Goal: Information Seeking & Learning: Compare options

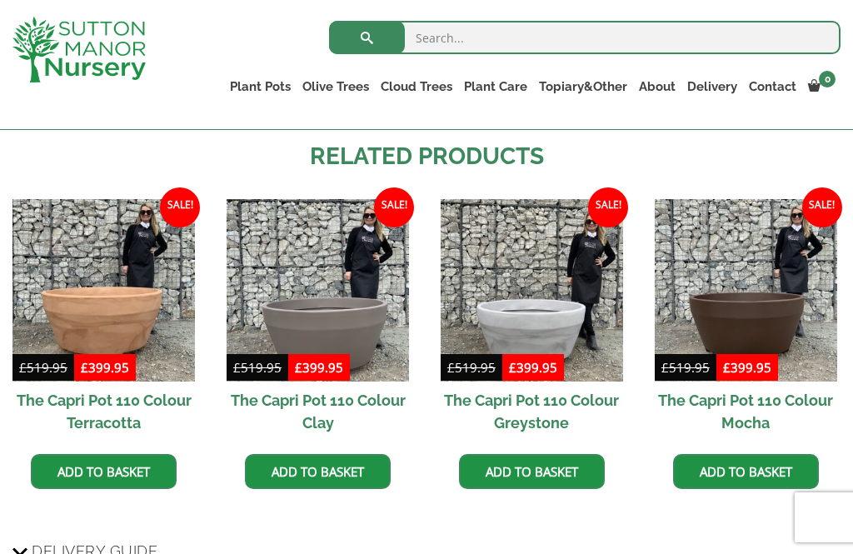
scroll to position [1078, 0]
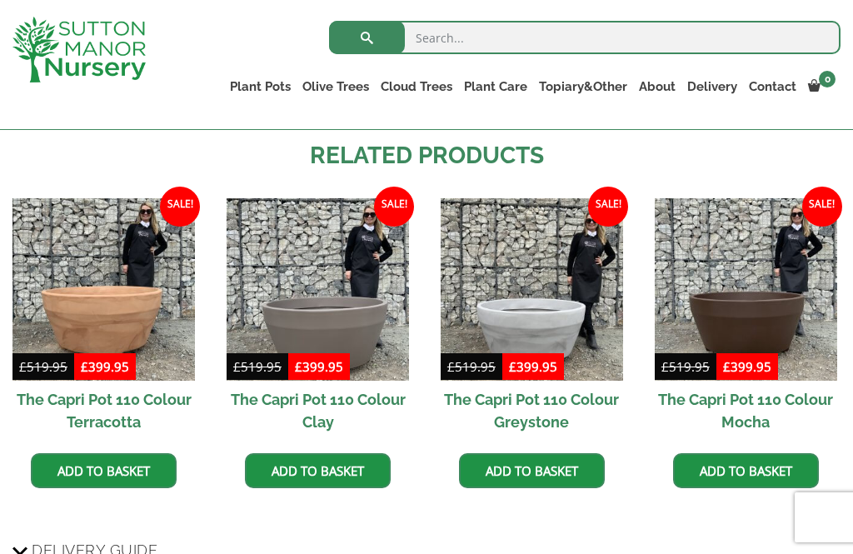
click at [379, 304] on img at bounding box center [318, 289] width 182 height 182
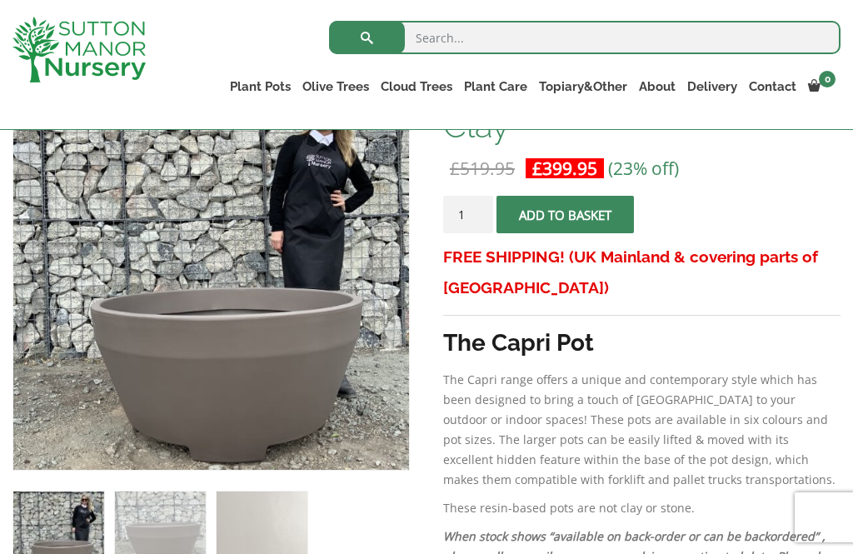
scroll to position [365, 0]
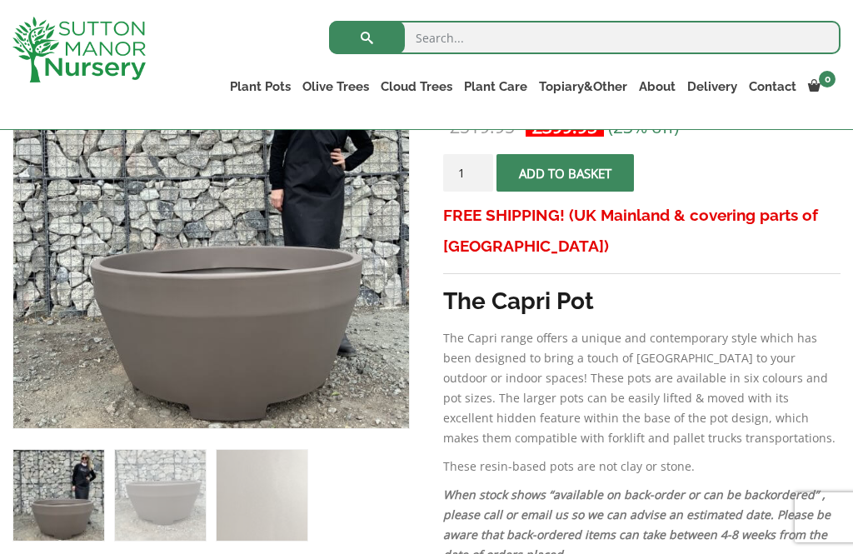
click at [99, 335] on img at bounding box center [429, 448] width 833 height 833
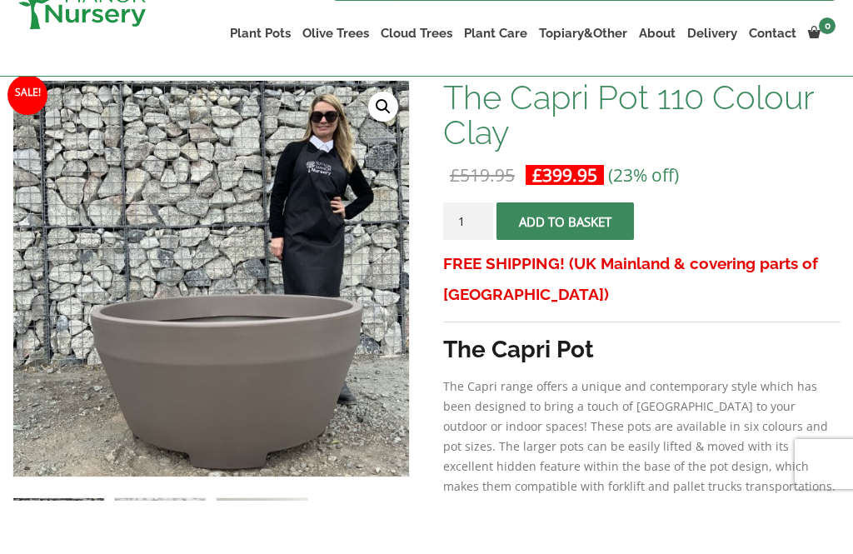
scroll to position [317, 0]
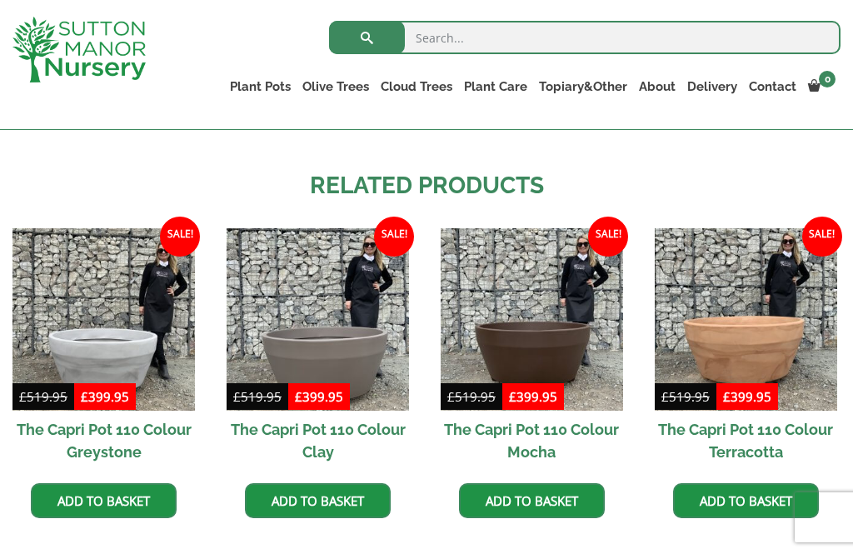
click at [786, 352] on img at bounding box center [746, 319] width 182 height 182
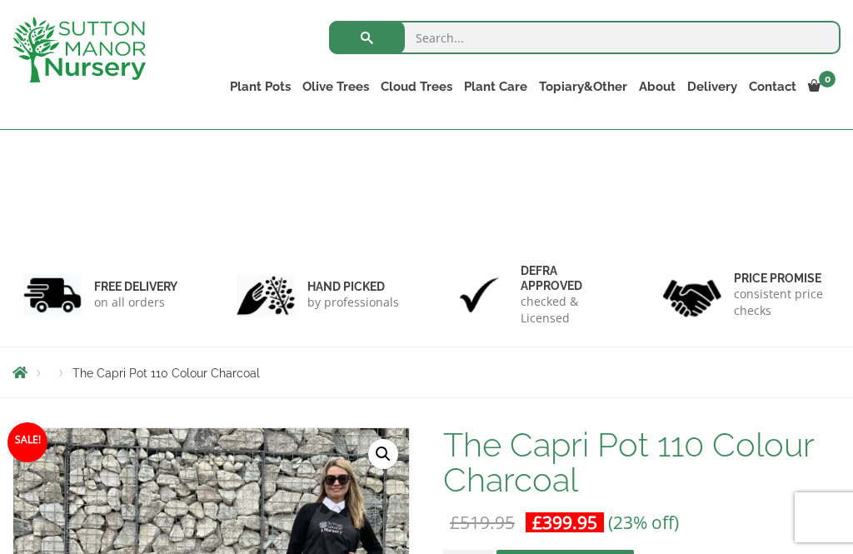
scroll to position [1078, 0]
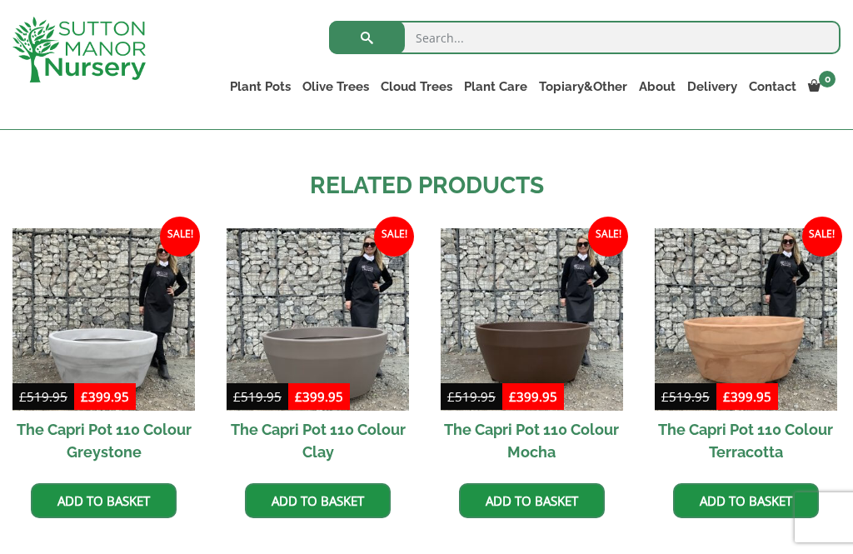
click at [586, 323] on img at bounding box center [532, 319] width 182 height 182
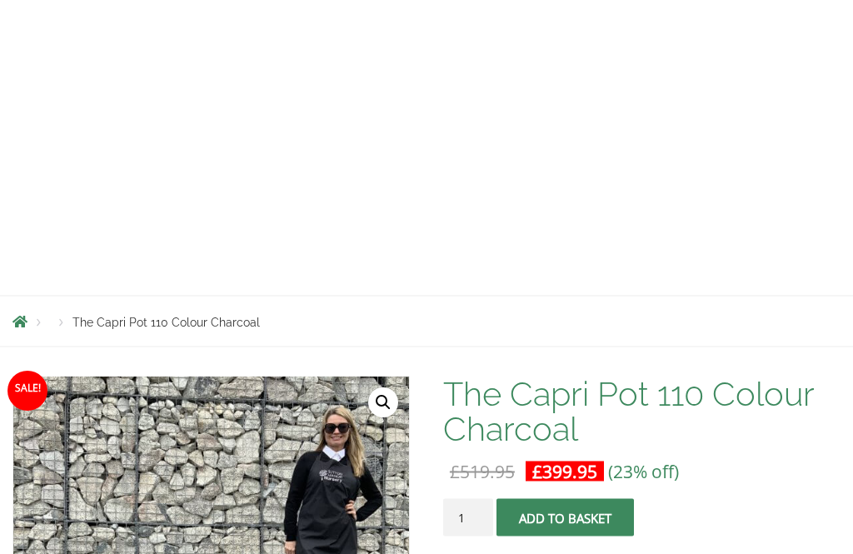
scroll to position [0, 0]
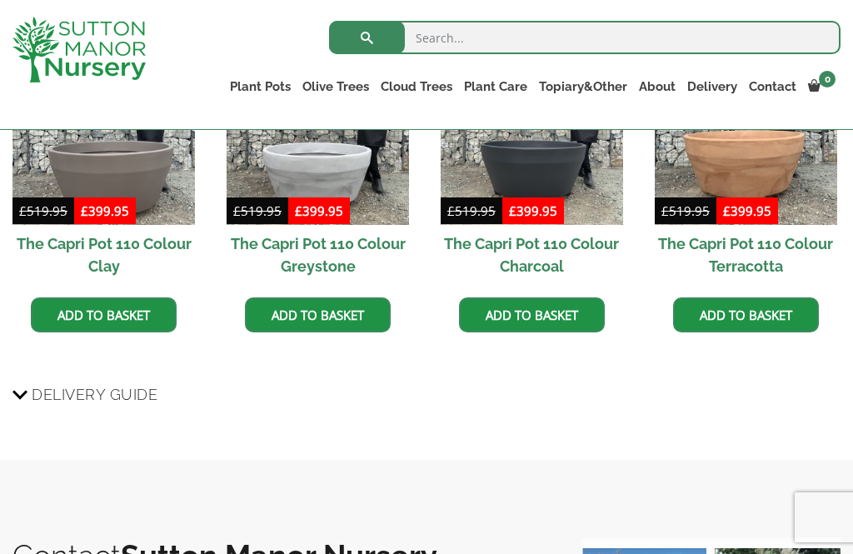
scroll to position [1175, 0]
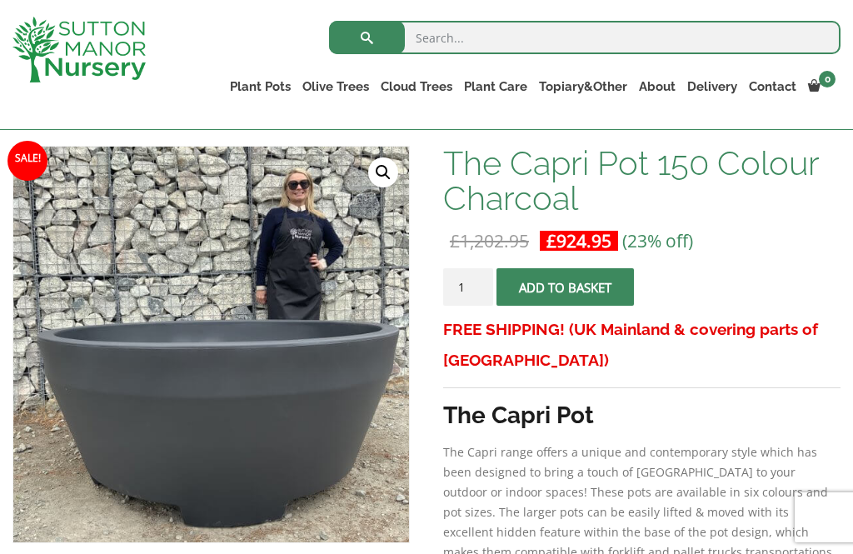
scroll to position [251, 0]
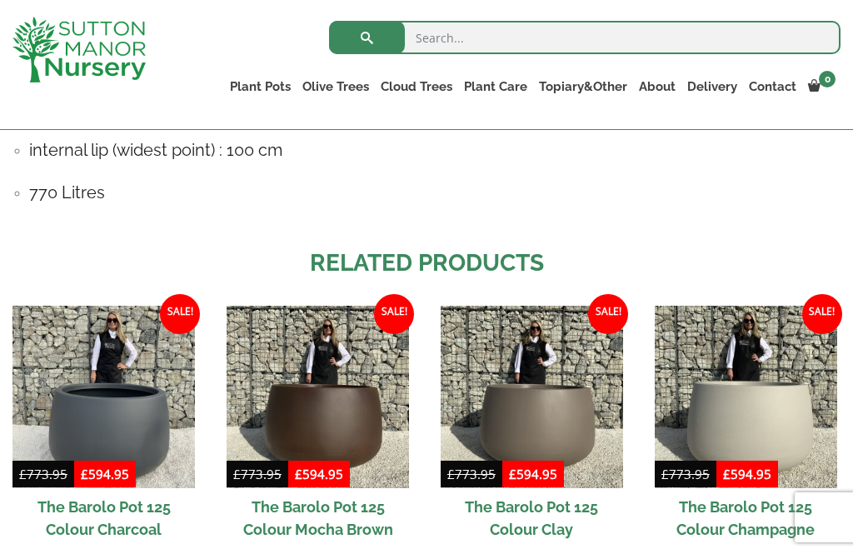
scroll to position [1404, 0]
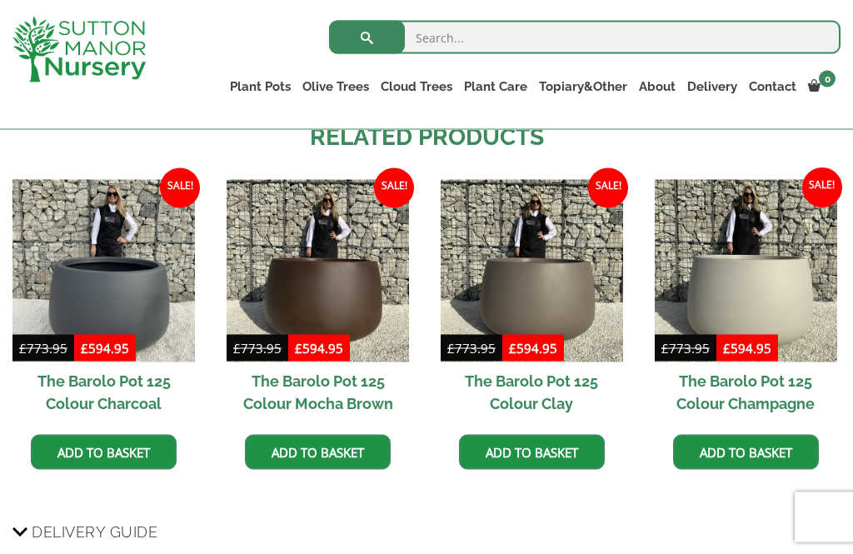
click at [792, 362] on h2 "The Barolo Pot 125 Colour Champagne" at bounding box center [746, 392] width 182 height 60
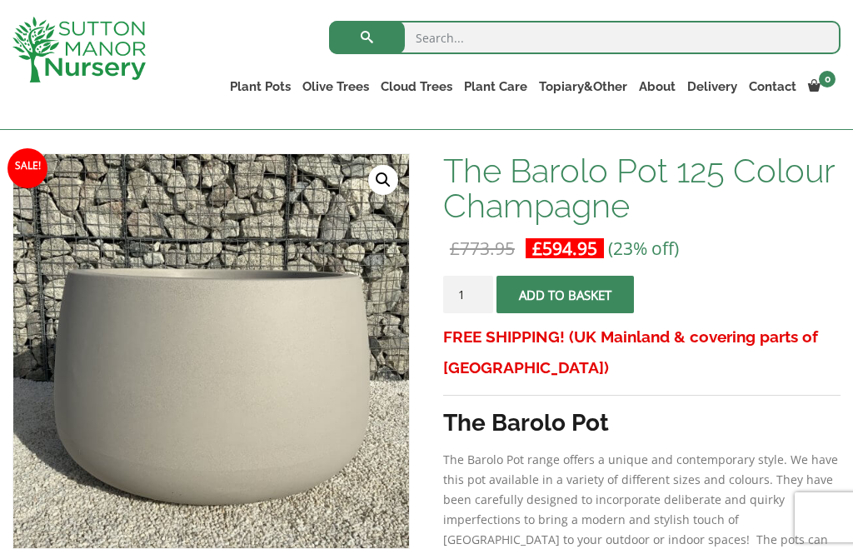
scroll to position [247, 0]
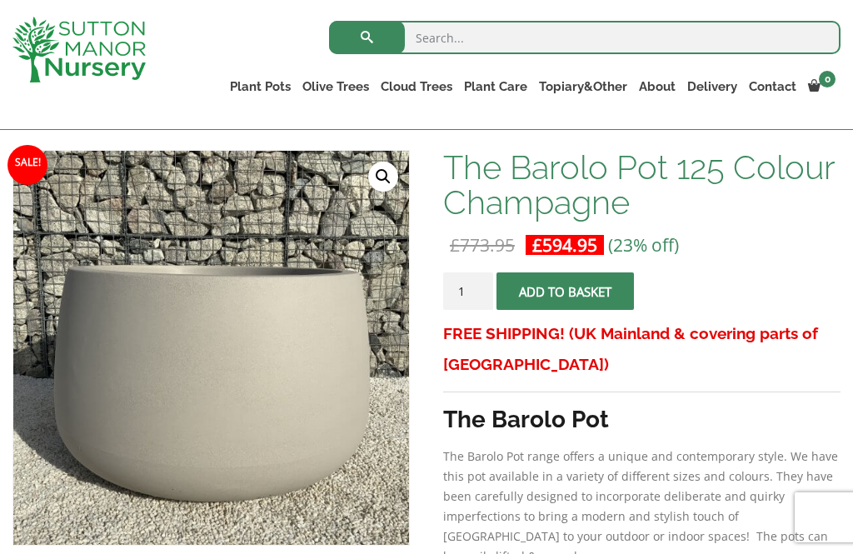
click at [384, 175] on link "🔍" at bounding box center [383, 177] width 30 height 30
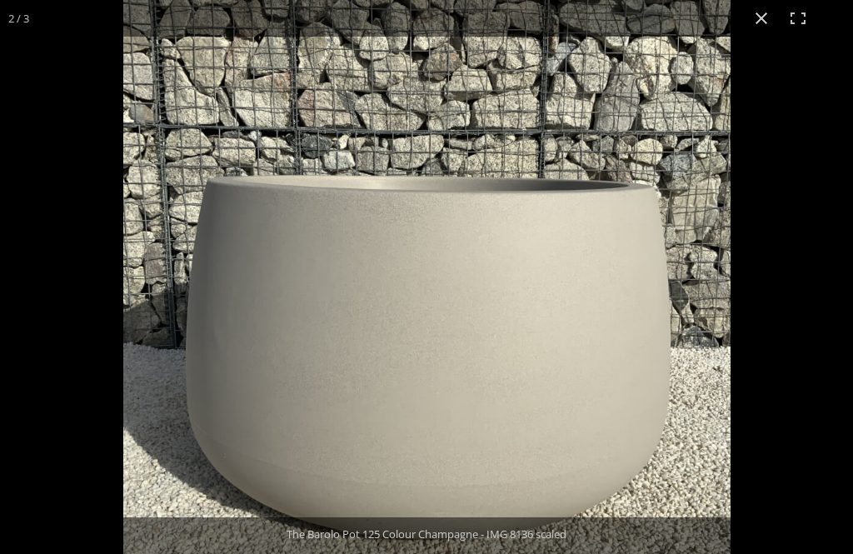
click at [763, 21] on button "Close (Esc)" at bounding box center [761, 18] width 37 height 37
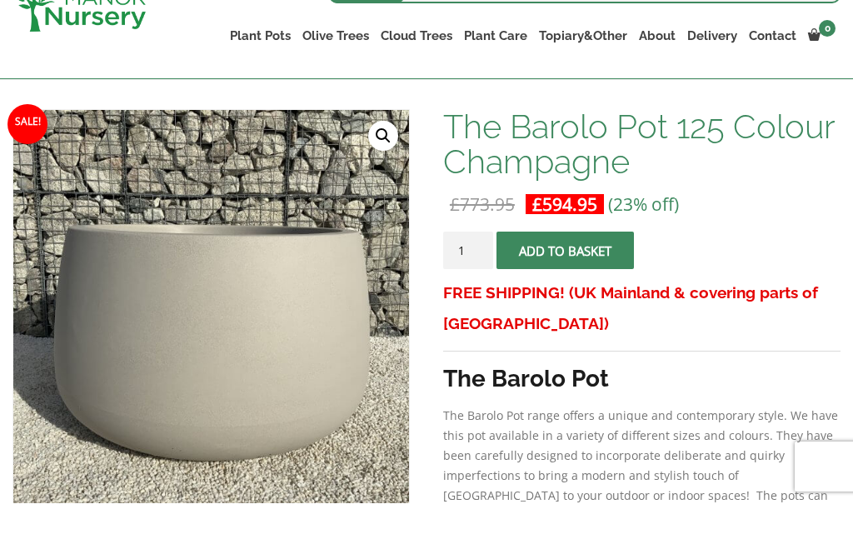
scroll to position [291, 0]
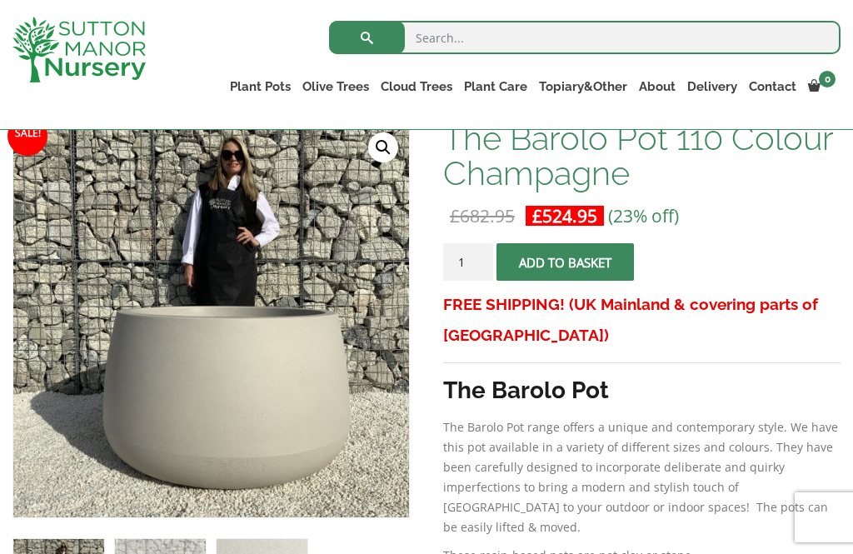
scroll to position [283, 0]
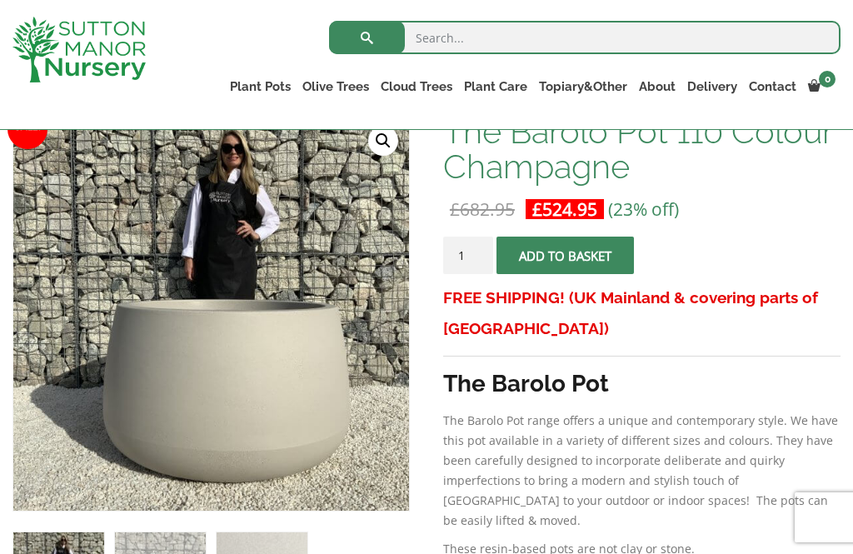
click at [61, 3] on div at bounding box center [85, 49] width 171 height 99
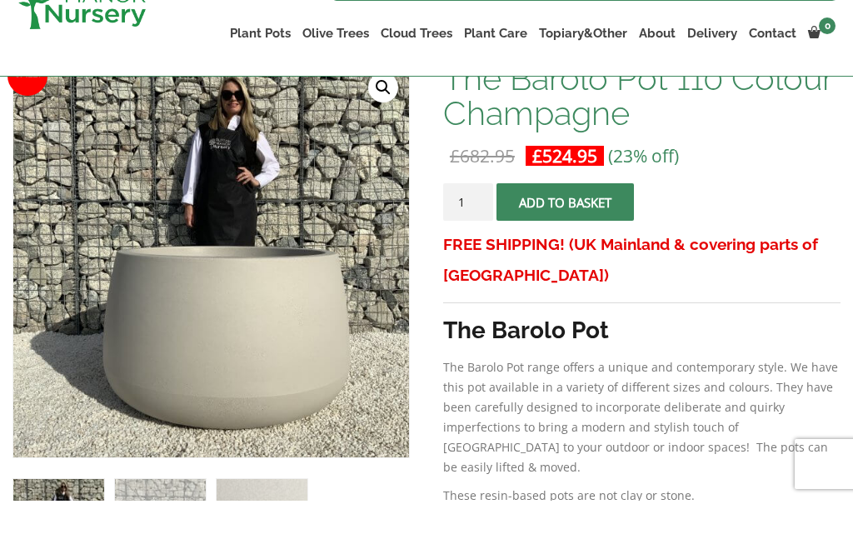
scroll to position [337, 0]
